Goal: Information Seeking & Learning: Check status

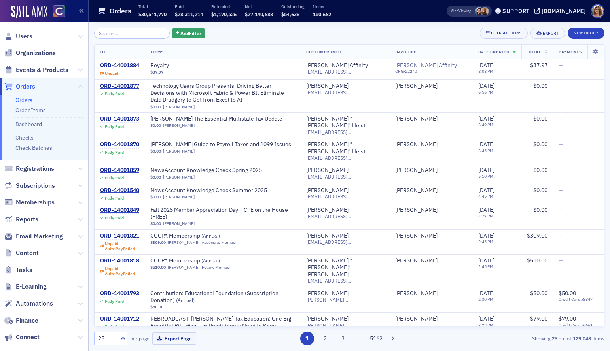
scroll to position [6, 0]
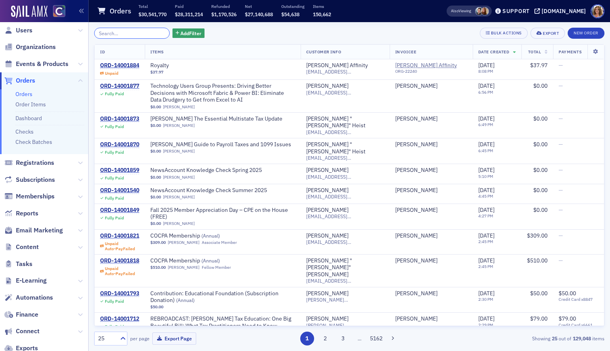
click at [133, 34] on input "search" at bounding box center [132, 33] width 76 height 11
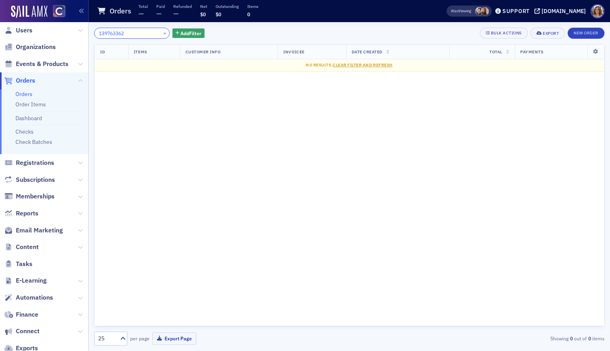
click at [110, 30] on input "139763362" at bounding box center [132, 33] width 76 height 11
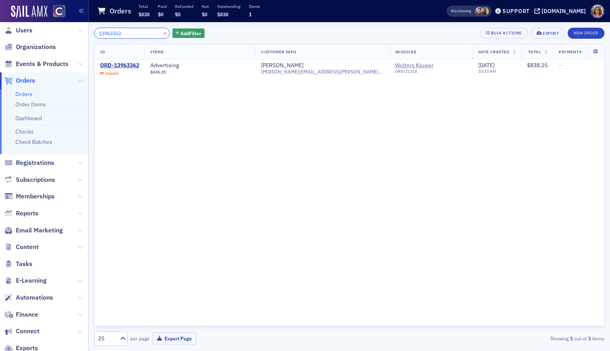
type input "13963362"
